Goal: Task Accomplishment & Management: Manage account settings

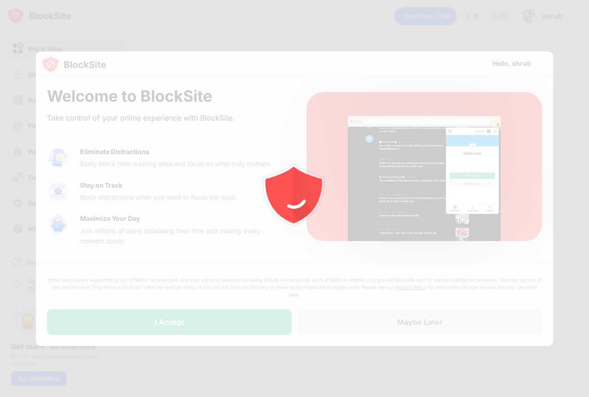
click at [235, 320] on div at bounding box center [294, 198] width 589 height 397
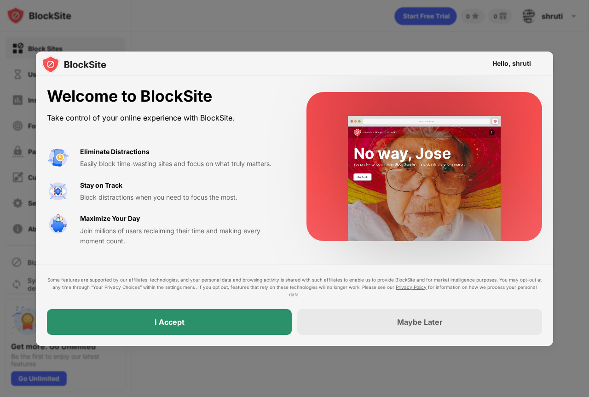
click at [234, 323] on div "I Accept" at bounding box center [169, 322] width 245 height 26
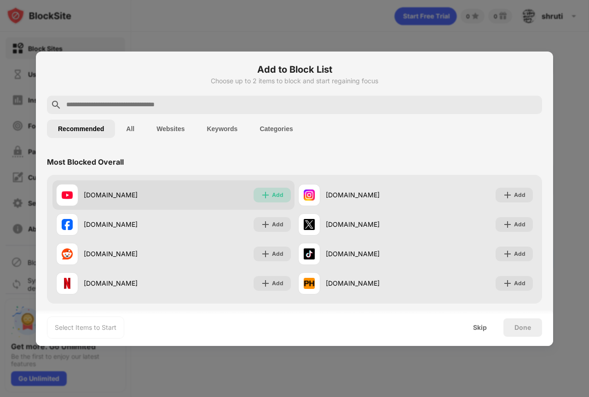
click at [274, 194] on div "Add" at bounding box center [278, 195] width 12 height 9
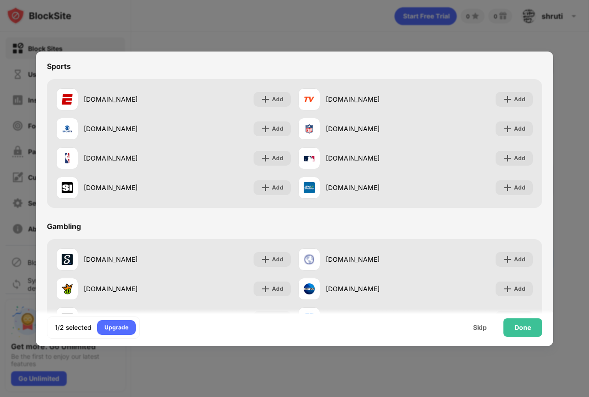
scroll to position [921, 0]
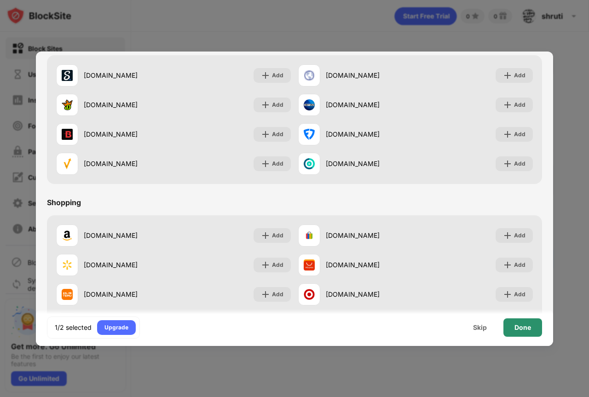
click at [519, 327] on div "Done" at bounding box center [523, 327] width 17 height 7
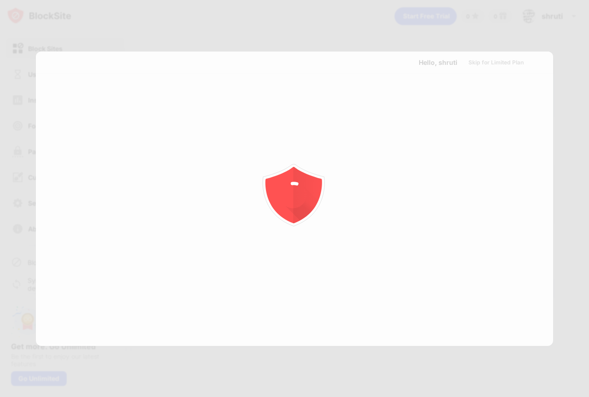
scroll to position [0, 0]
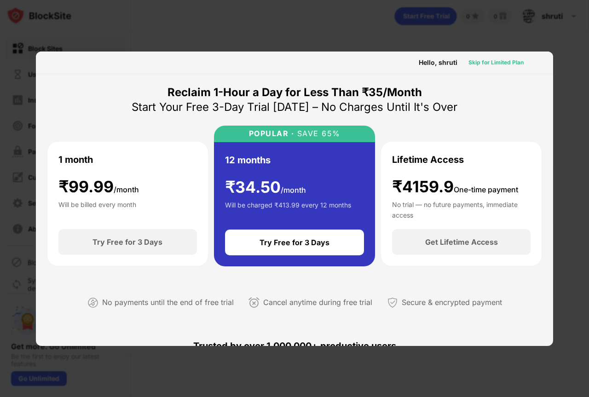
click at [493, 61] on div "Skip for Limited Plan" at bounding box center [496, 62] width 55 height 9
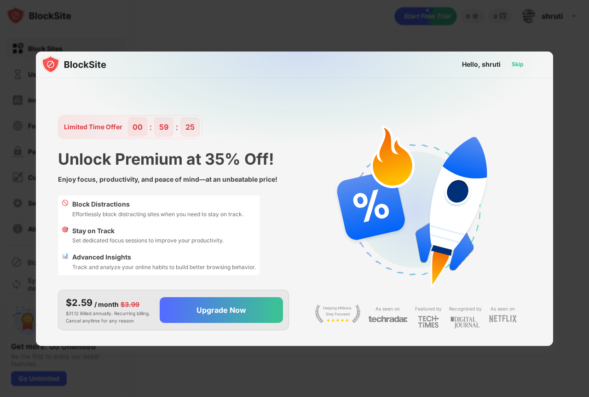
click at [517, 64] on div "Skip" at bounding box center [518, 64] width 12 height 9
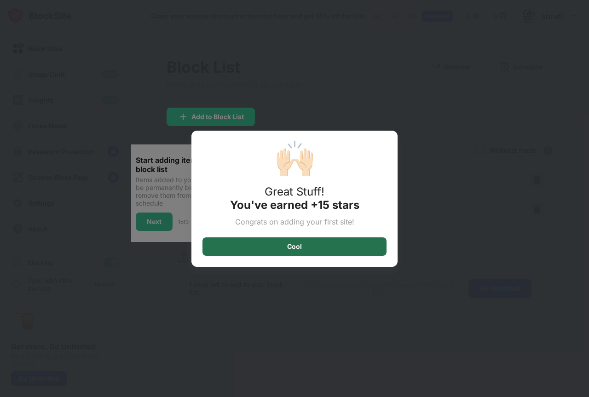
click at [355, 244] on div "Cool" at bounding box center [295, 247] width 184 height 18
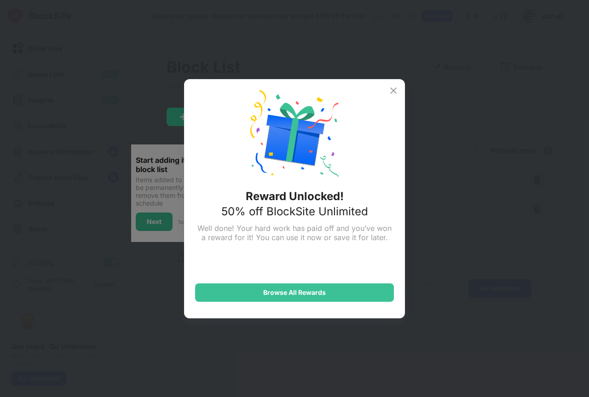
click at [393, 92] on img at bounding box center [393, 90] width 11 height 11
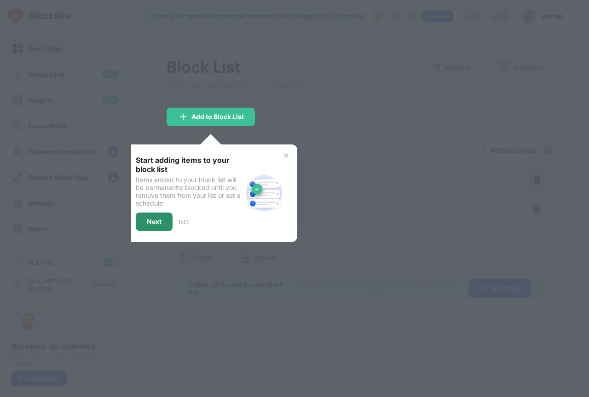
click at [151, 225] on div "Next" at bounding box center [154, 221] width 15 height 7
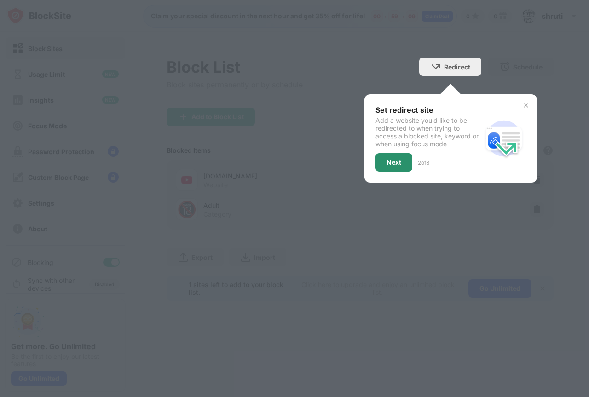
click at [389, 159] on div "Next" at bounding box center [394, 162] width 15 height 7
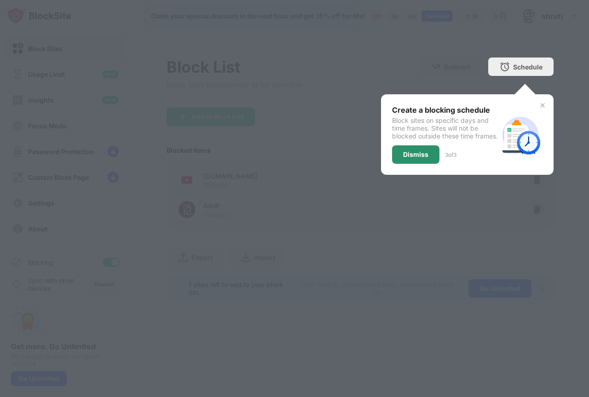
click at [409, 158] on div "Dismiss" at bounding box center [415, 154] width 25 height 7
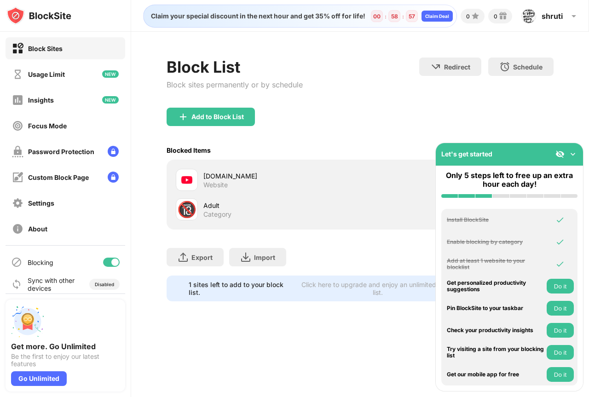
click at [573, 155] on img at bounding box center [573, 154] width 9 height 9
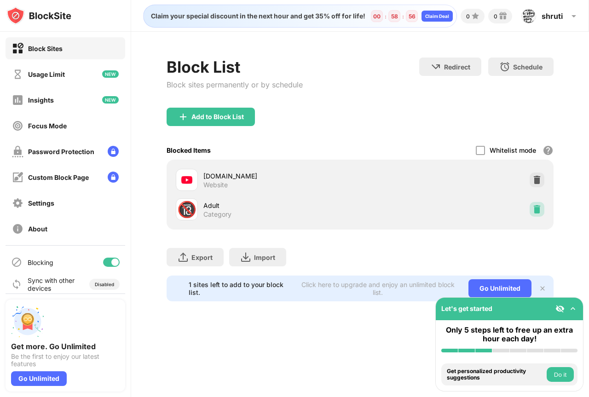
click at [534, 209] on img at bounding box center [537, 209] width 9 height 9
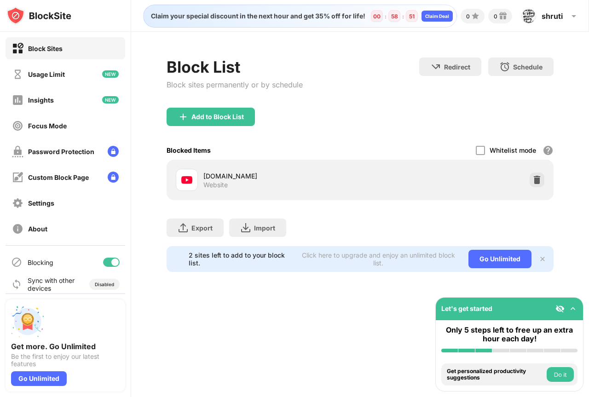
click at [542, 257] on img at bounding box center [542, 259] width 7 height 7
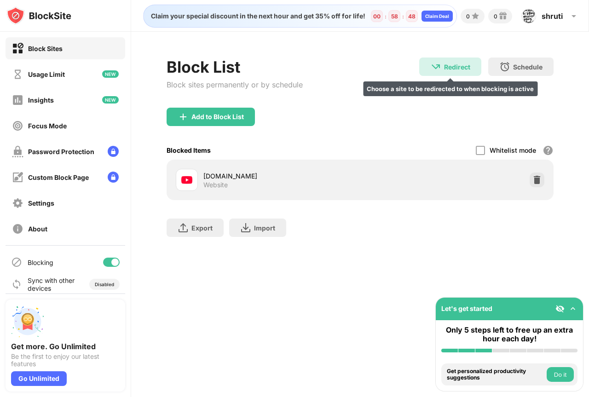
click at [455, 69] on div "Redirect" at bounding box center [457, 67] width 26 height 8
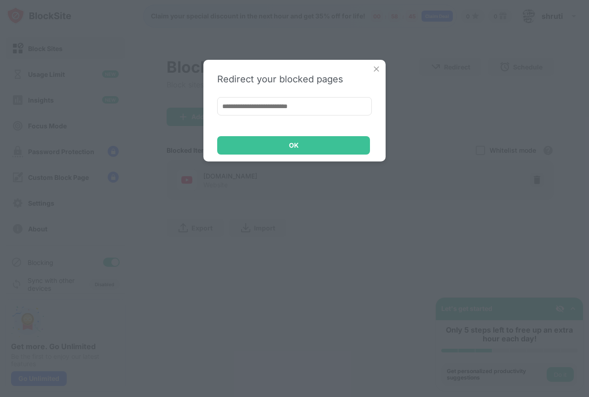
click at [374, 73] on img at bounding box center [376, 68] width 9 height 9
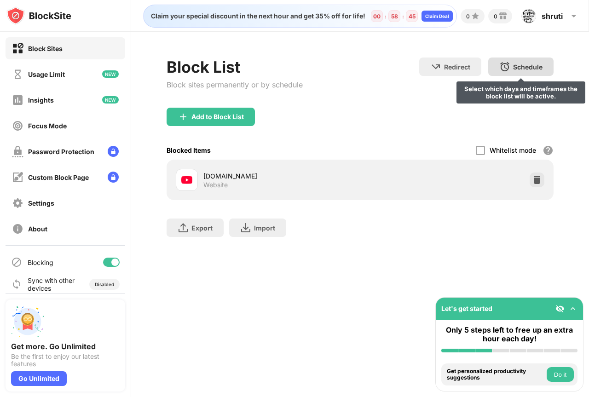
click at [542, 63] on div "Schedule" at bounding box center [527, 67] width 29 height 8
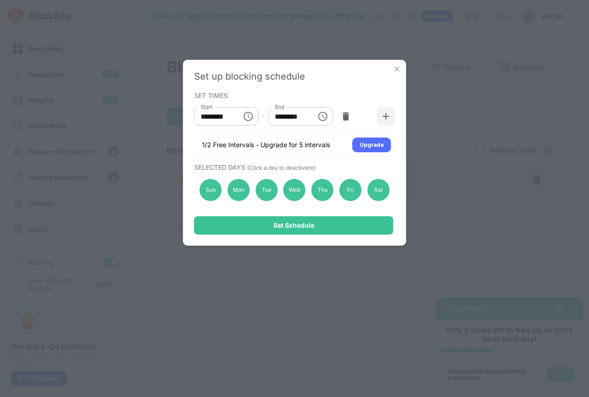
click at [318, 115] on icon "Choose time, selected time is 1:00 PM" at bounding box center [322, 116] width 11 height 11
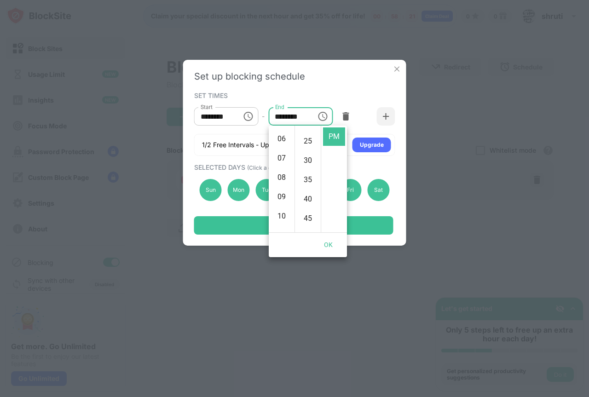
scroll to position [111, 0]
click at [281, 180] on li "08" at bounding box center [282, 180] width 22 height 18
type input "********"
click at [244, 116] on icon "Choose time, selected time is 10:00 AM" at bounding box center [248, 116] width 9 height 9
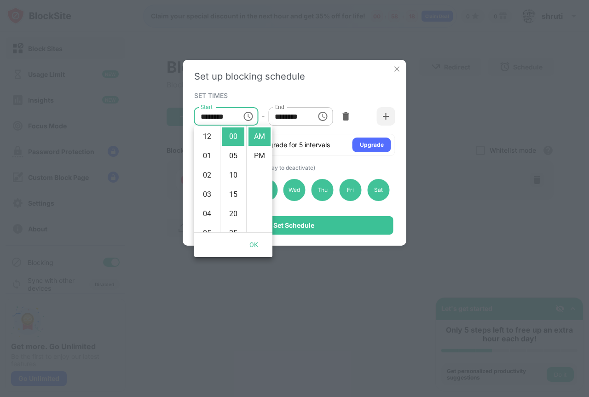
scroll to position [193, 0]
click at [250, 94] on div "SET TIMES" at bounding box center [293, 95] width 199 height 7
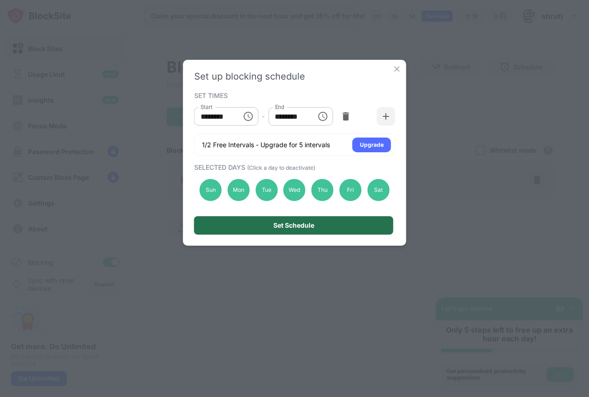
click at [293, 221] on div "Set Schedule" at bounding box center [293, 225] width 199 height 18
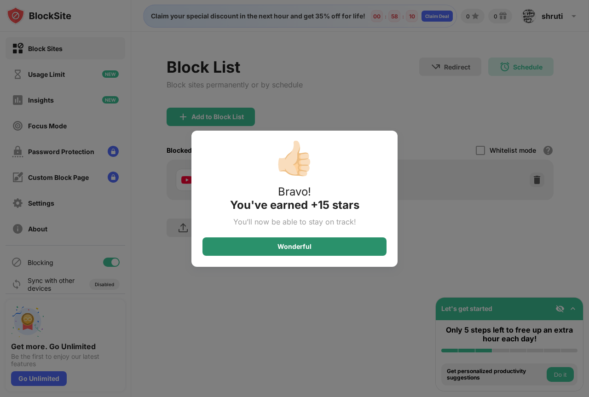
click at [321, 248] on div "Wonderful" at bounding box center [295, 247] width 184 height 18
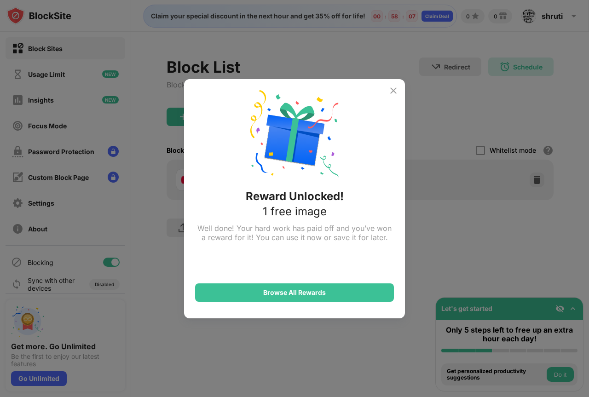
click at [394, 87] on img at bounding box center [393, 90] width 11 height 11
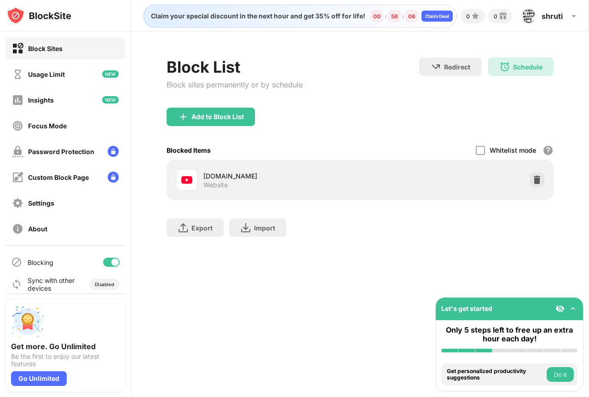
click at [568, 306] on div at bounding box center [567, 308] width 22 height 9
click at [570, 309] on img at bounding box center [573, 308] width 9 height 9
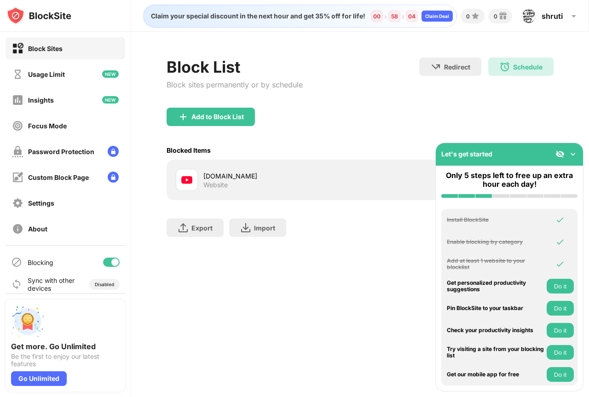
click at [551, 285] on button "Do it" at bounding box center [560, 286] width 27 height 15
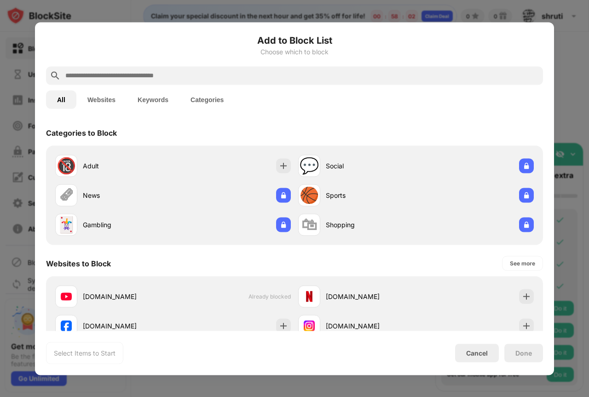
scroll to position [320, 0]
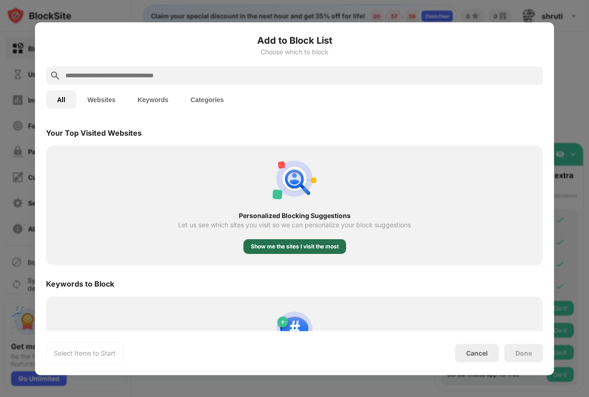
click at [308, 250] on div "Show me the sites I visit the most" at bounding box center [295, 246] width 88 height 9
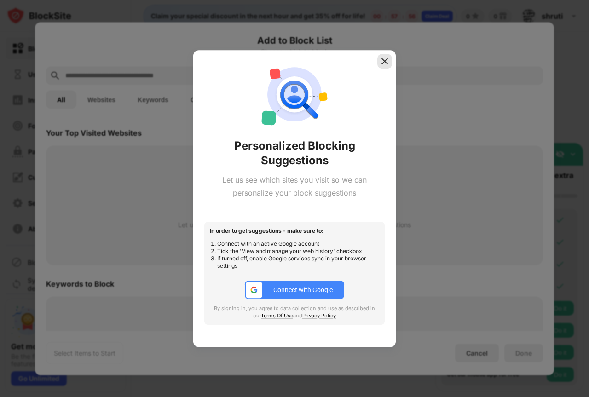
click at [383, 63] on img at bounding box center [384, 61] width 9 height 9
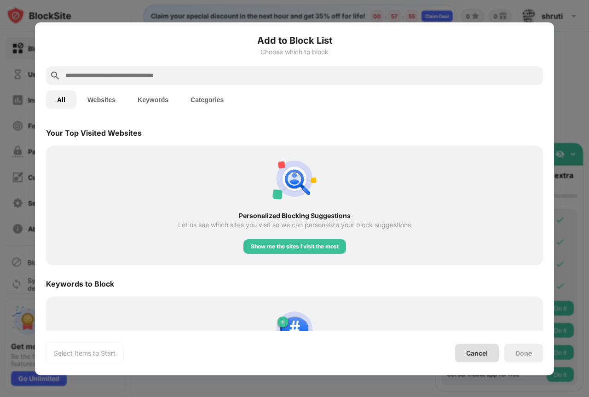
click at [479, 356] on div "Cancel" at bounding box center [477, 353] width 22 height 8
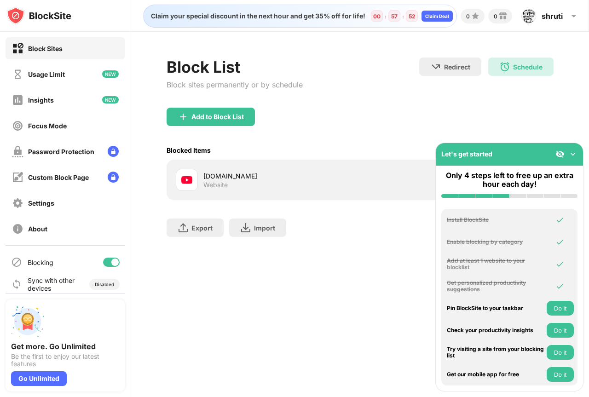
click at [559, 327] on button "Do it" at bounding box center [560, 330] width 27 height 15
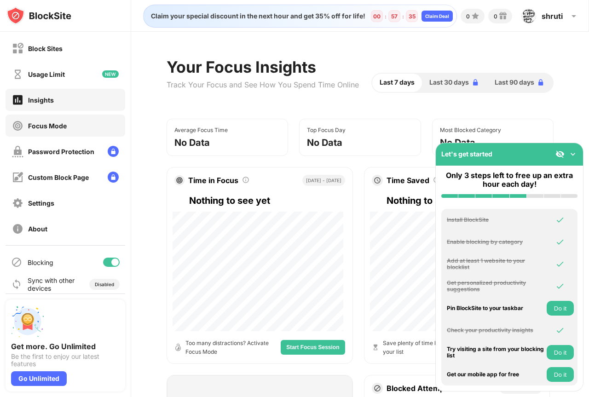
click at [70, 128] on div "Focus Mode" at bounding box center [66, 126] width 120 height 22
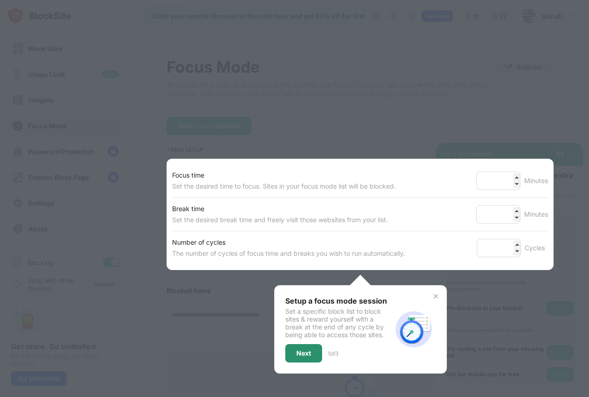
click at [300, 348] on div "Next" at bounding box center [303, 353] width 37 height 18
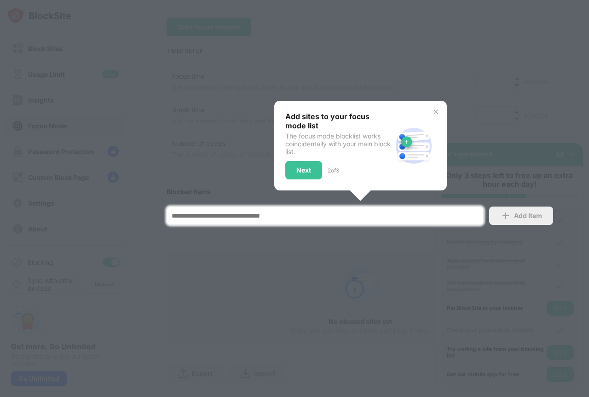
scroll to position [126, 0]
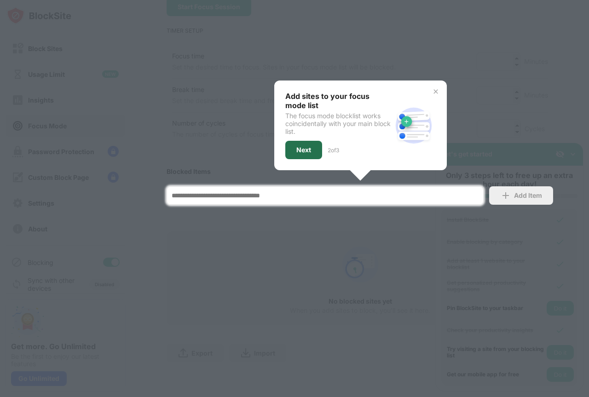
click at [310, 145] on div "Next" at bounding box center [303, 150] width 37 height 18
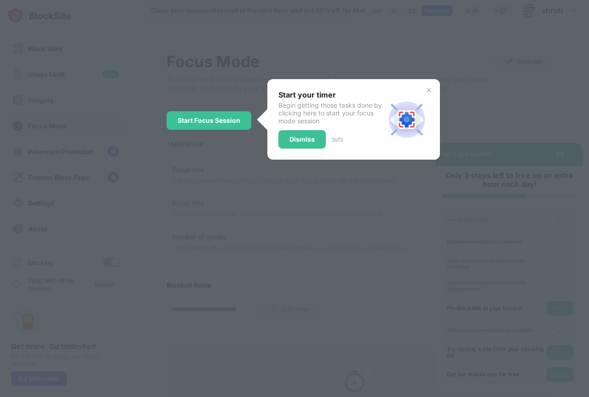
scroll to position [0, 0]
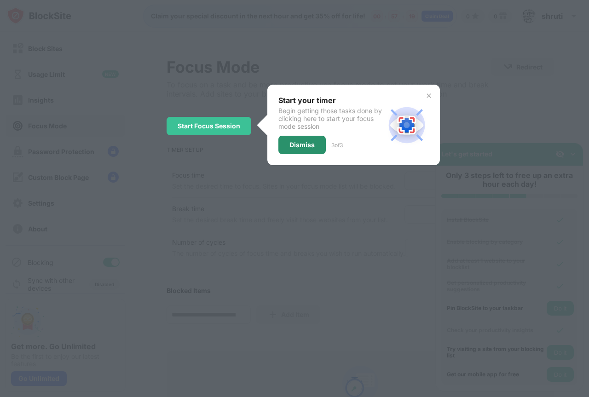
click at [310, 145] on div "Dismiss" at bounding box center [302, 144] width 25 height 7
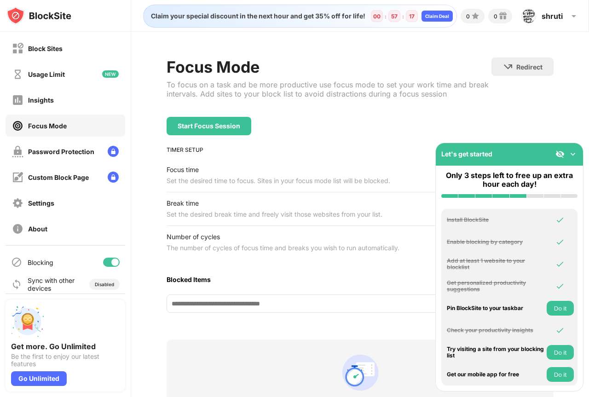
click at [570, 152] on img at bounding box center [573, 154] width 9 height 9
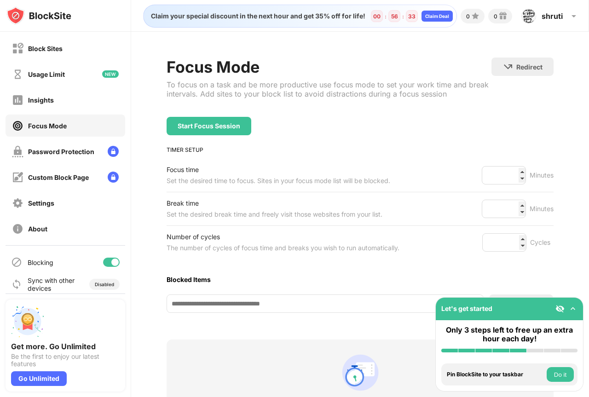
click at [564, 309] on img at bounding box center [560, 308] width 9 height 9
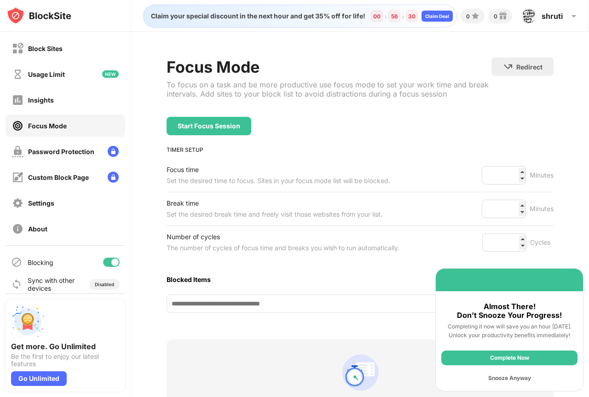
click at [541, 378] on div "Snooze Anyway" at bounding box center [510, 378] width 136 height 15
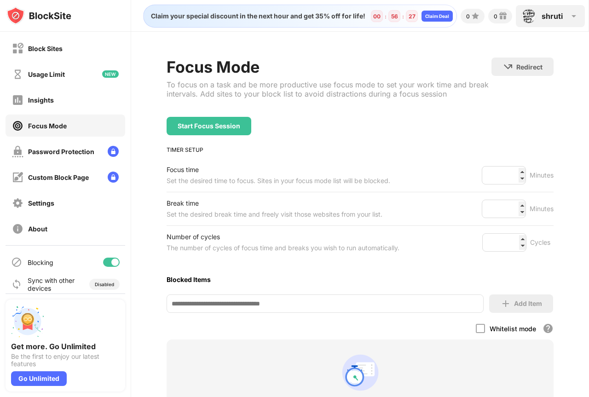
click at [576, 15] on img at bounding box center [574, 16] width 11 height 11
click at [572, 15] on img at bounding box center [574, 16] width 11 height 11
click at [572, 13] on img at bounding box center [574, 16] width 11 height 11
click at [545, 11] on div "shruti shruti sharma View Account Insights Premium Rewards Settings Support Log…" at bounding box center [550, 16] width 69 height 22
click at [61, 77] on div "Usage Limit" at bounding box center [46, 74] width 37 height 8
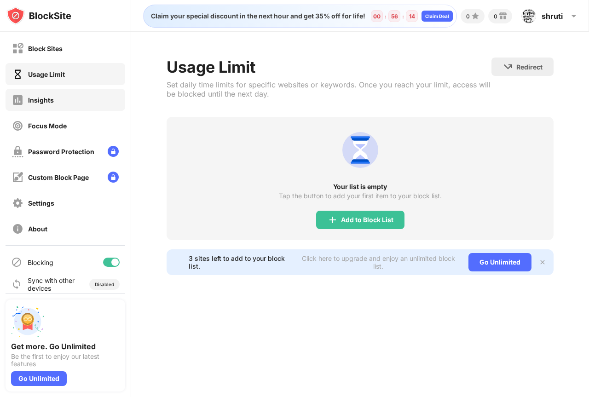
click at [87, 105] on div "Insights" at bounding box center [66, 100] width 120 height 22
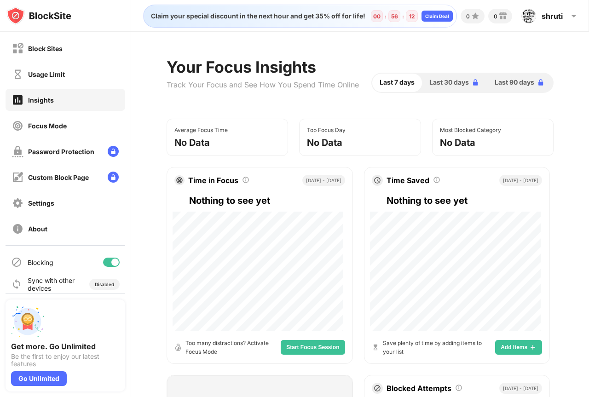
click at [86, 128] on div "Focus Mode" at bounding box center [66, 126] width 120 height 22
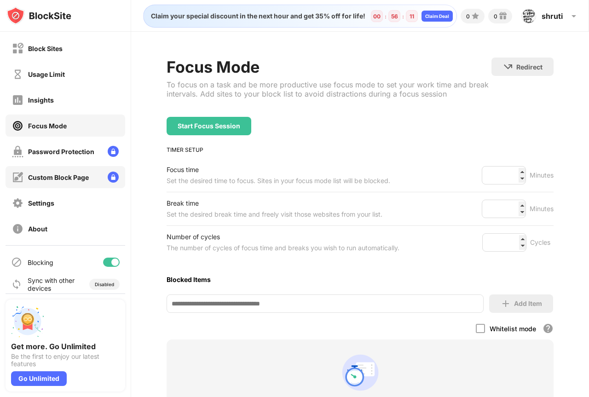
click at [88, 176] on div "Custom Block Page" at bounding box center [58, 178] width 61 height 8
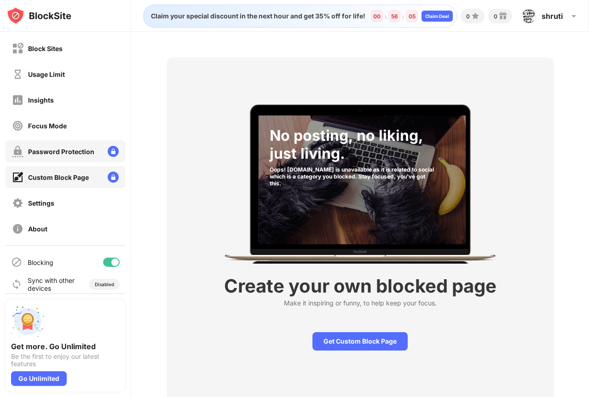
click at [78, 153] on div "Password Protection" at bounding box center [61, 152] width 66 height 8
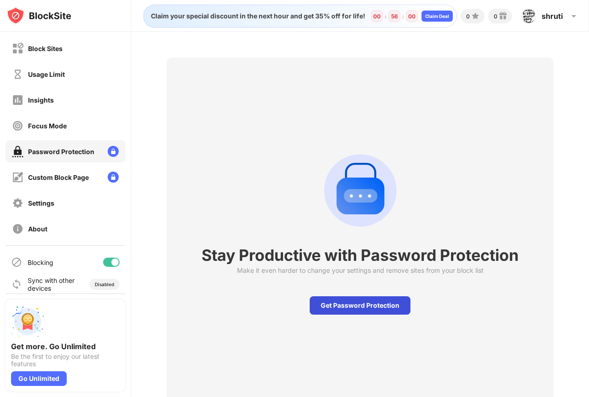
click at [361, 305] on div "Get Password Protection" at bounding box center [360, 306] width 101 height 18
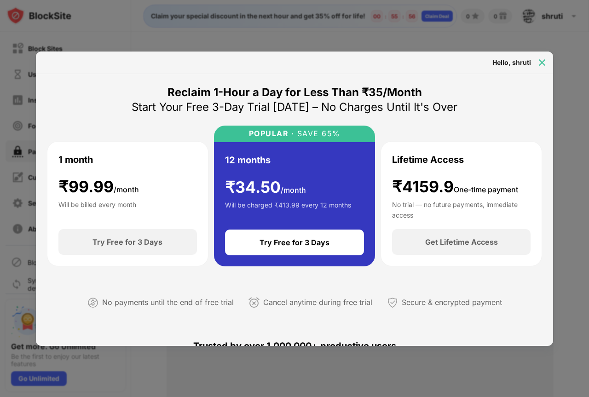
click at [539, 62] on img at bounding box center [542, 62] width 9 height 9
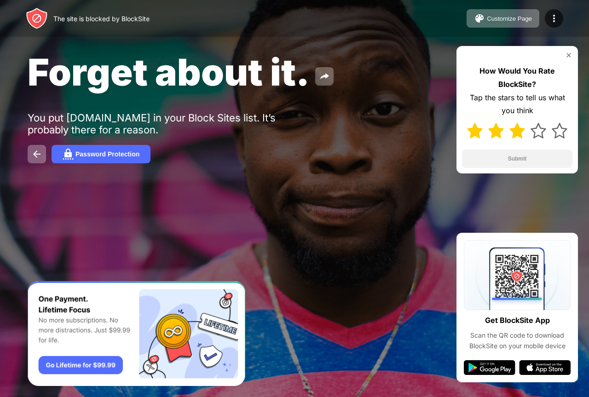
click at [514, 126] on img at bounding box center [518, 131] width 16 height 16
click at [533, 129] on img at bounding box center [539, 131] width 16 height 16
click at [533, 156] on button "Submit" at bounding box center [517, 159] width 110 height 18
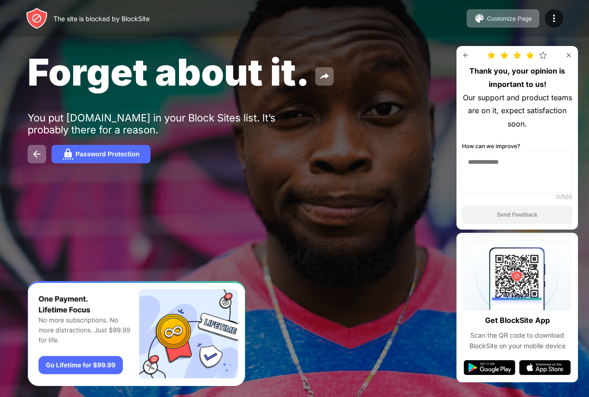
click at [568, 48] on div "Thank you, your opinion is important to us! Our support and product teams are o…" at bounding box center [518, 138] width 122 height 184
click at [569, 54] on img at bounding box center [568, 55] width 7 height 7
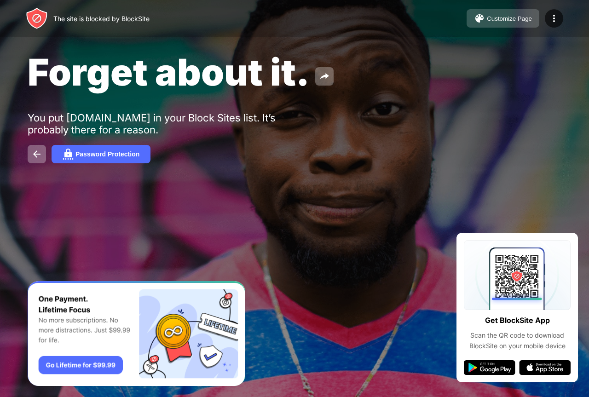
click at [505, 25] on button "Customize Page" at bounding box center [503, 18] width 73 height 18
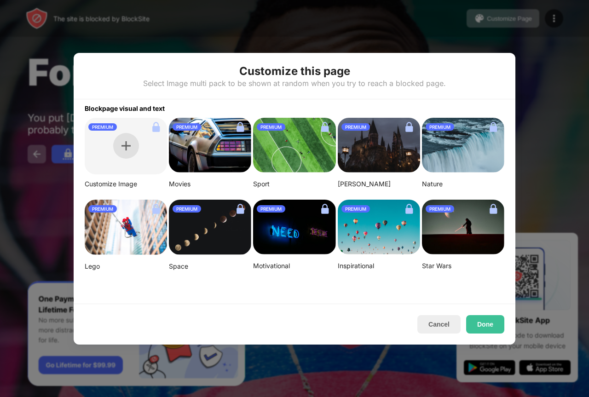
click at [126, 145] on img at bounding box center [126, 145] width 9 height 9
click at [433, 320] on button "Cancel" at bounding box center [439, 324] width 43 height 18
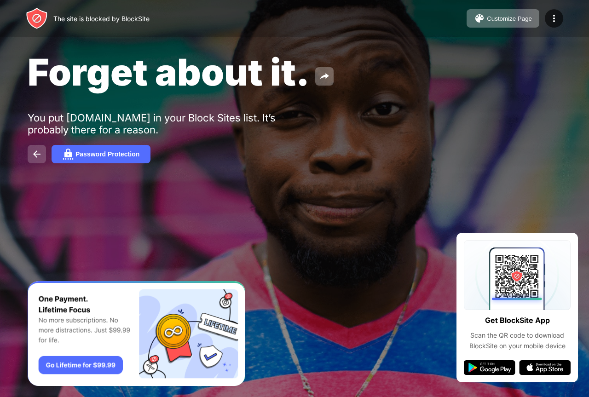
click at [36, 153] on img at bounding box center [36, 154] width 11 height 11
